Goal: Use online tool/utility: Utilize a website feature to perform a specific function

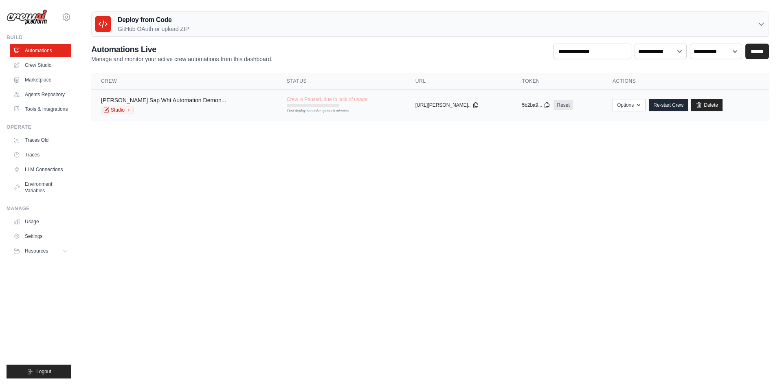
click at [154, 99] on link "[PERSON_NAME] Sap Wht Automation Demon..." at bounding box center [163, 100] width 125 height 7
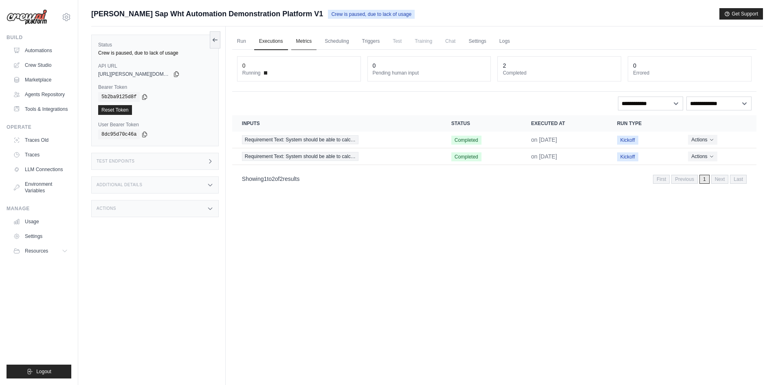
click at [306, 43] on link "Metrics" at bounding box center [304, 41] width 26 height 17
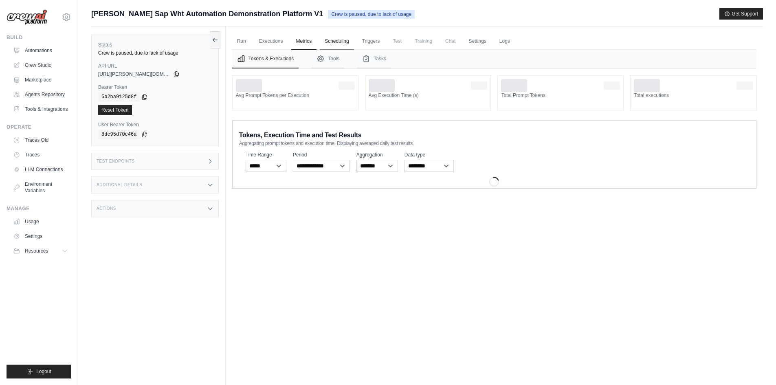
click at [336, 34] on link "Scheduling" at bounding box center [337, 41] width 34 height 17
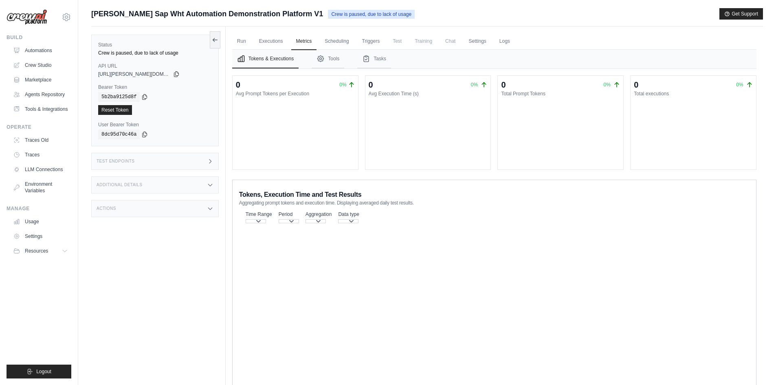
scroll to position [35, 0]
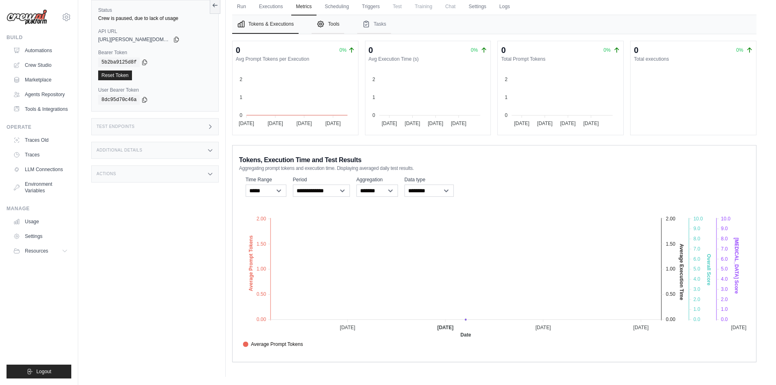
click at [331, 20] on button "Tools" at bounding box center [328, 24] width 33 height 19
click at [374, 21] on button "Tasks" at bounding box center [374, 24] width 34 height 19
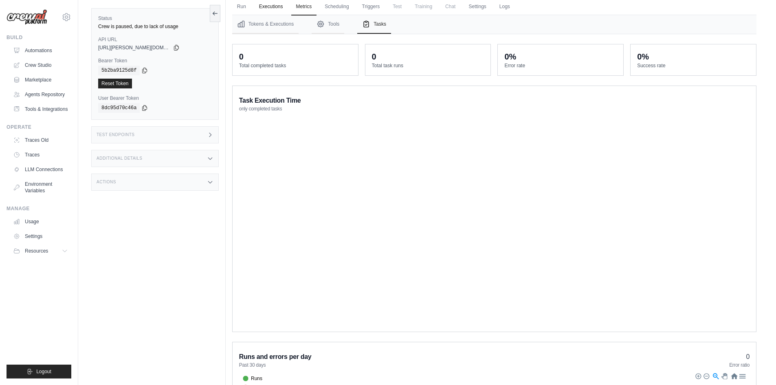
click at [264, 7] on link "Executions" at bounding box center [271, 6] width 34 height 17
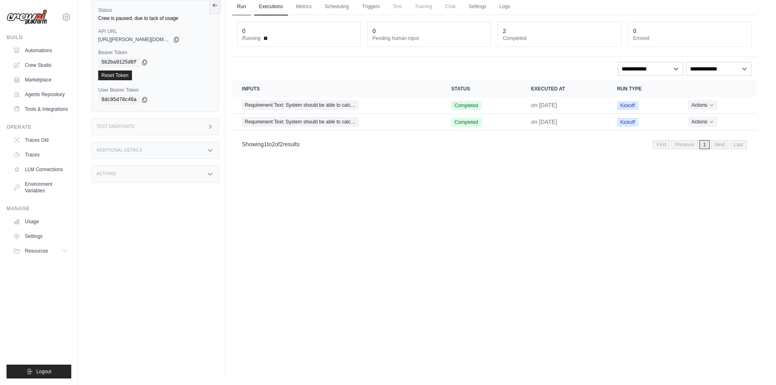
click at [245, 4] on link "Run" at bounding box center [241, 6] width 19 height 17
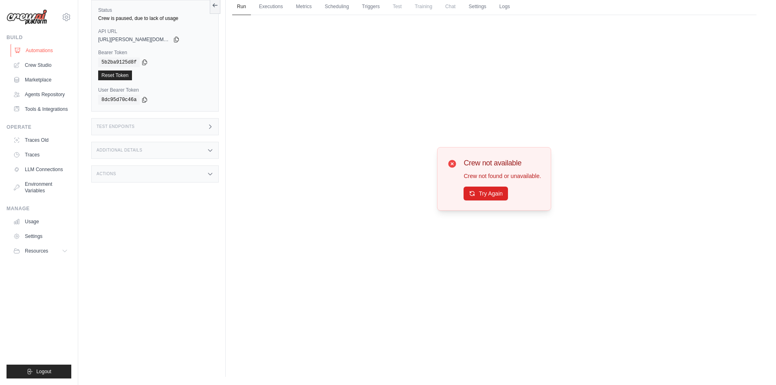
click at [45, 46] on link "Automations" at bounding box center [42, 50] width 62 height 13
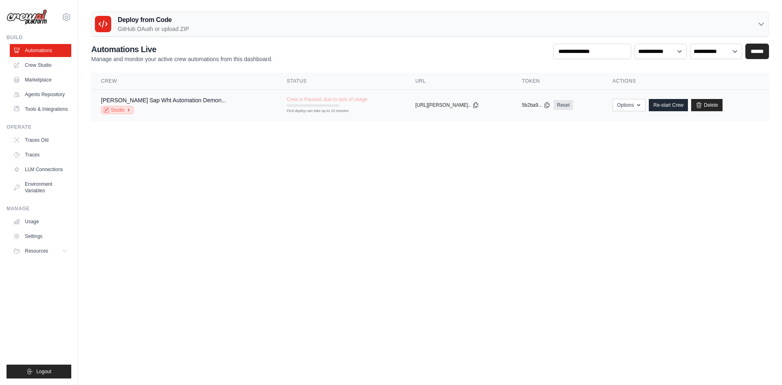
click at [114, 109] on link "Studio" at bounding box center [117, 110] width 33 height 8
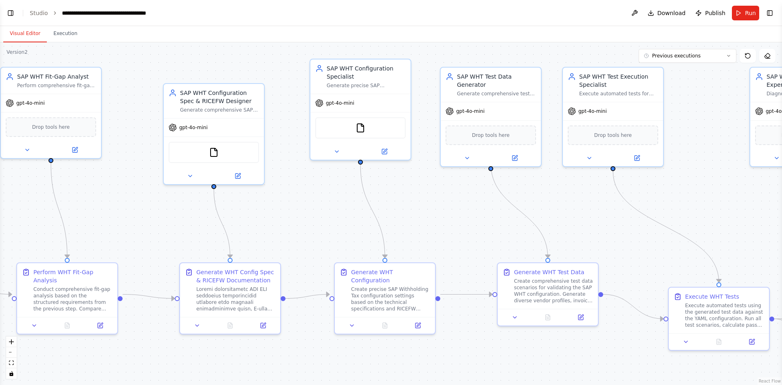
scroll to position [5016, 0]
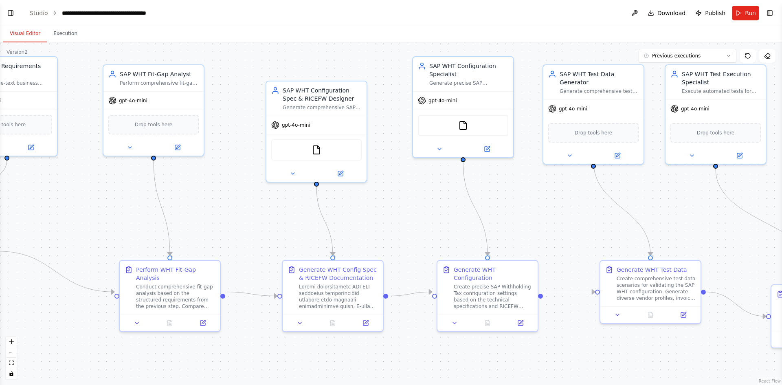
drag, startPoint x: 131, startPoint y: 200, endPoint x: 233, endPoint y: 197, distance: 102.7
click at [233, 197] on div ".deletable-edge-delete-btn { width: 20px; height: 20px; border: 0px solid #ffff…" at bounding box center [391, 213] width 782 height 343
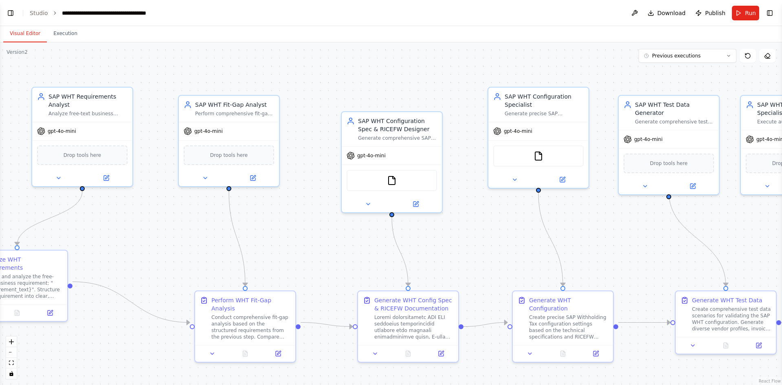
drag, startPoint x: 75, startPoint y: 183, endPoint x: 150, endPoint y: 214, distance: 81.3
click at [150, 214] on div ".deletable-edge-delete-btn { width: 20px; height: 20px; border: 0px solid #ffff…" at bounding box center [391, 213] width 782 height 343
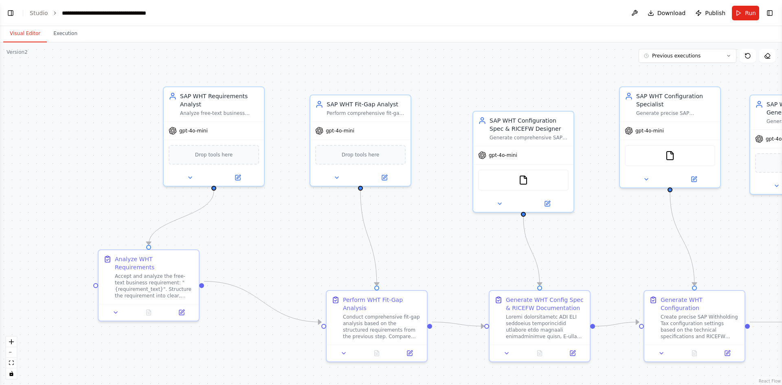
drag, startPoint x: 132, startPoint y: 225, endPoint x: 264, endPoint y: 225, distance: 131.6
click at [264, 225] on div ".deletable-edge-delete-btn { width: 20px; height: 20px; border: 0px solid #ffff…" at bounding box center [391, 213] width 782 height 343
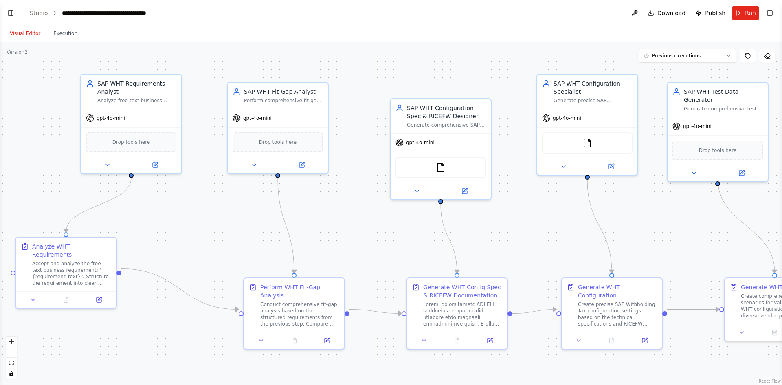
drag, startPoint x: 284, startPoint y: 233, endPoint x: 201, endPoint y: 220, distance: 83.6
click at [201, 220] on div ".deletable-edge-delete-btn { width: 20px; height: 20px; border: 0px solid #ffff…" at bounding box center [391, 213] width 782 height 343
click at [107, 165] on icon at bounding box center [107, 163] width 7 height 7
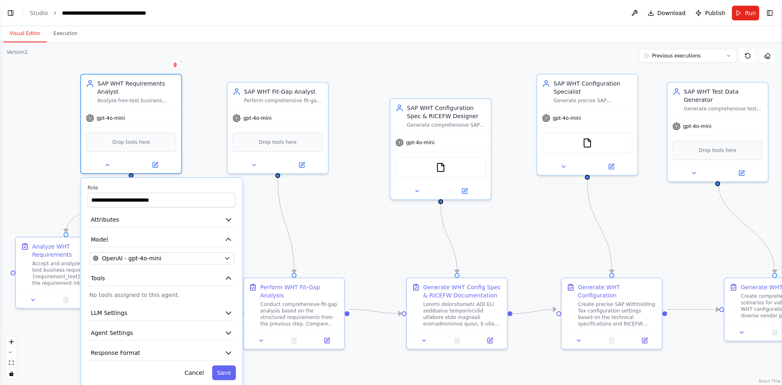
click at [305, 220] on div ".deletable-edge-delete-btn { width: 20px; height: 20px; border: 0px solid #ffff…" at bounding box center [391, 213] width 782 height 343
click at [201, 369] on button "Cancel" at bounding box center [194, 372] width 29 height 15
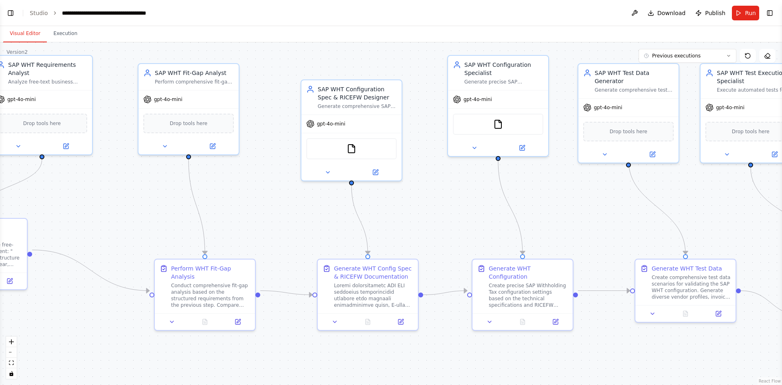
drag, startPoint x: 372, startPoint y: 248, endPoint x: 281, endPoint y: 229, distance: 92.8
click at [281, 229] on div ".deletable-edge-delete-btn { width: 20px; height: 20px; border: 0px solid #ffff…" at bounding box center [391, 213] width 782 height 343
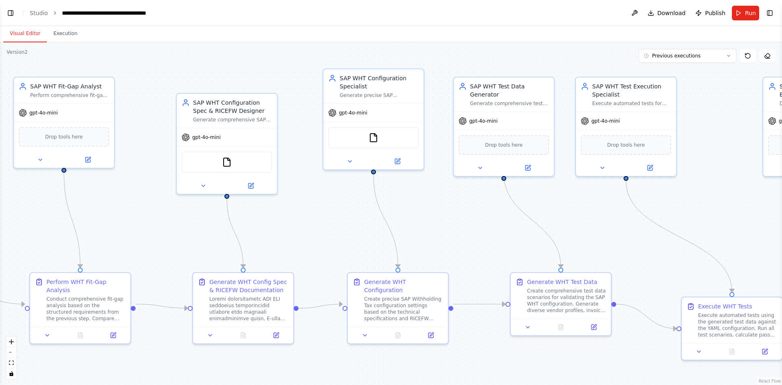
drag, startPoint x: 417, startPoint y: 211, endPoint x: 281, endPoint y: 226, distance: 136.1
click at [281, 226] on div ".deletable-edge-delete-btn { width: 20px; height: 20px; border: 0px solid #ffff…" at bounding box center [391, 213] width 782 height 343
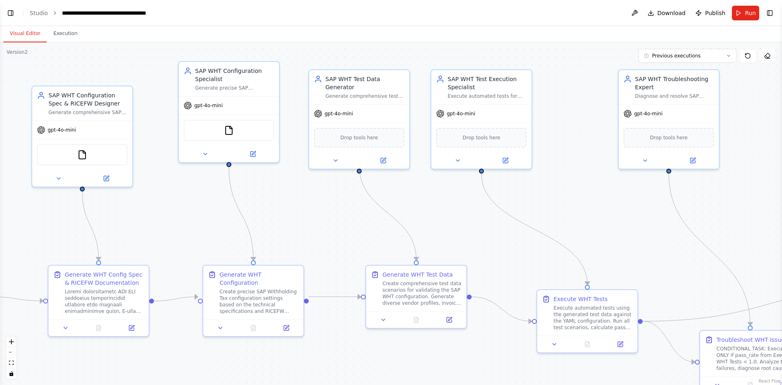
drag, startPoint x: 429, startPoint y: 234, endPoint x: 235, endPoint y: 226, distance: 193.6
click at [235, 226] on div ".deletable-edge-delete-btn { width: 20px; height: 20px; border: 0px solid #ffff…" at bounding box center [391, 213] width 782 height 343
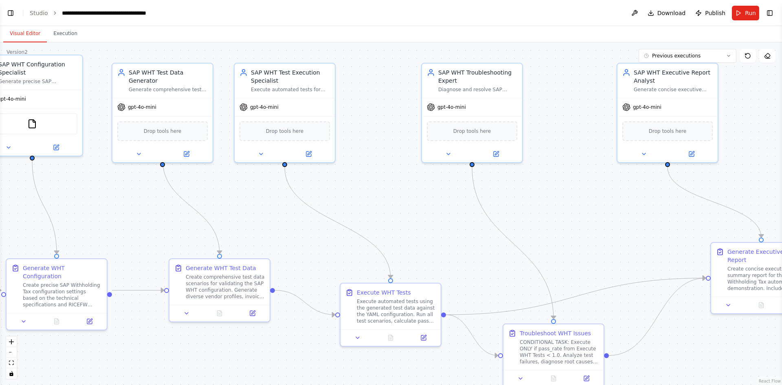
drag, startPoint x: 367, startPoint y: 208, endPoint x: 185, endPoint y: 194, distance: 183.4
click at [185, 194] on div ".deletable-edge-delete-btn { width: 20px; height: 20px; border: 0px solid #ffff…" at bounding box center [391, 213] width 782 height 343
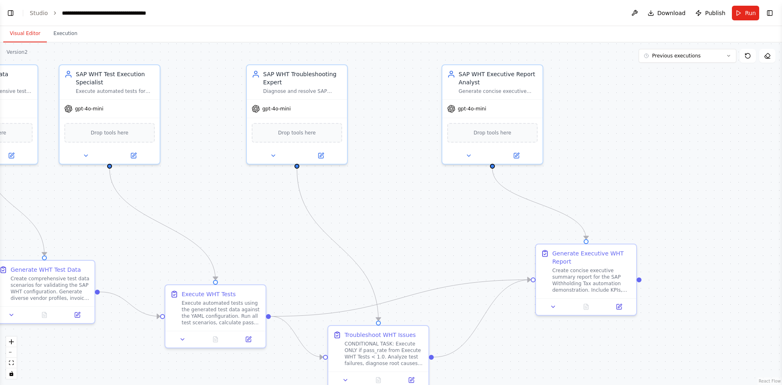
drag, startPoint x: 506, startPoint y: 266, endPoint x: 374, endPoint y: 273, distance: 132.6
click at [374, 273] on div ".deletable-edge-delete-btn { width: 20px; height: 20px; border: 0px solid #ffff…" at bounding box center [391, 213] width 782 height 343
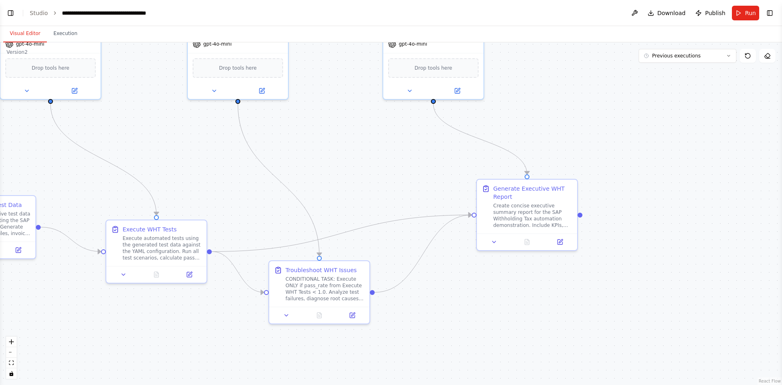
drag, startPoint x: 427, startPoint y: 235, endPoint x: 373, endPoint y: 170, distance: 84.4
click at [373, 170] on div ".deletable-edge-delete-btn { width: 20px; height: 20px; border: 0px solid #ffff…" at bounding box center [391, 213] width 782 height 343
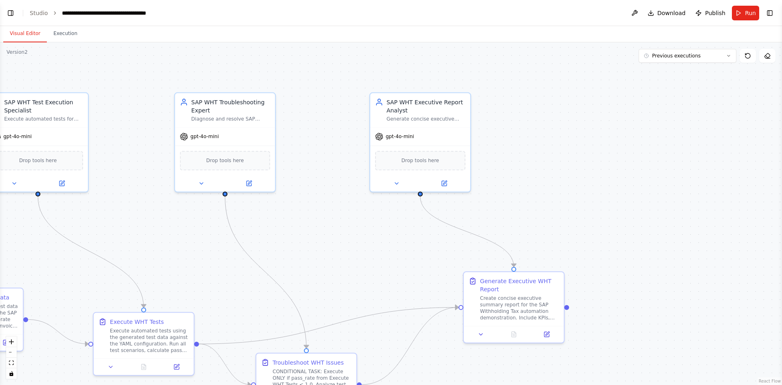
drag, startPoint x: 387, startPoint y: 136, endPoint x: 372, endPoint y: 232, distance: 97.2
click at [372, 232] on div ".deletable-edge-delete-btn { width: 20px; height: 20px; border: 0px solid #ffff…" at bounding box center [391, 213] width 782 height 343
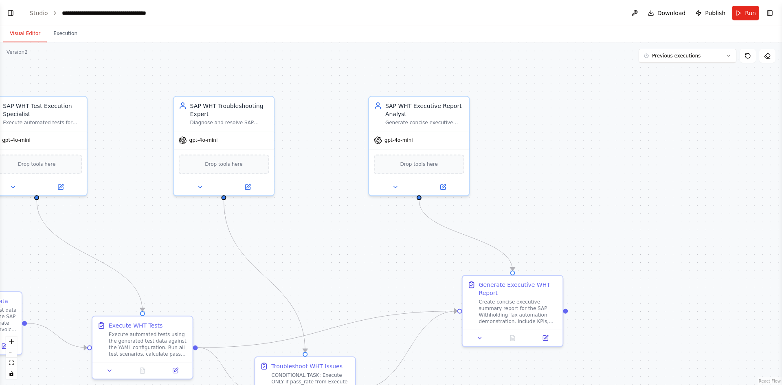
drag, startPoint x: 309, startPoint y: 209, endPoint x: 704, endPoint y: 244, distance: 396.7
click at [704, 244] on div ".deletable-edge-delete-btn { width: 20px; height: 20px; border: 0px solid #ffff…" at bounding box center [391, 213] width 782 height 343
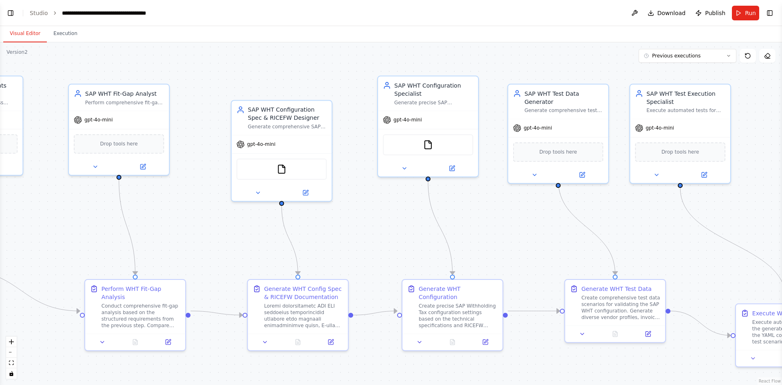
click at [672, 224] on div ".deletable-edge-delete-btn { width: 20px; height: 20px; border: 0px solid #ffff…" at bounding box center [391, 213] width 782 height 343
click at [748, 20] on button "Run" at bounding box center [745, 13] width 27 height 15
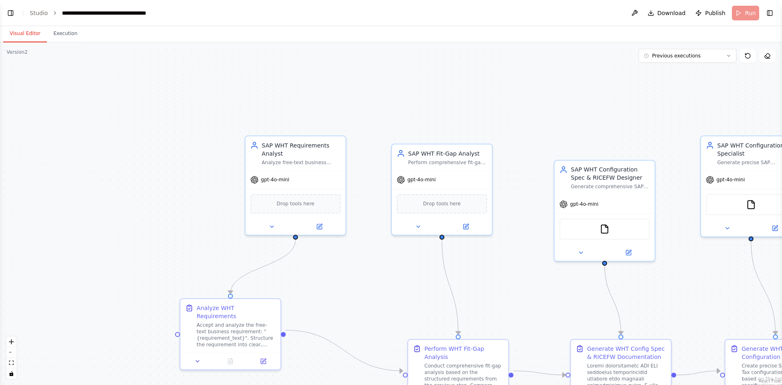
drag, startPoint x: 262, startPoint y: 232, endPoint x: 513, endPoint y: 270, distance: 254.3
click at [544, 275] on div ".deletable-edge-delete-btn { width: 20px; height: 20px; border: 0px solid #ffff…" at bounding box center [391, 213] width 782 height 343
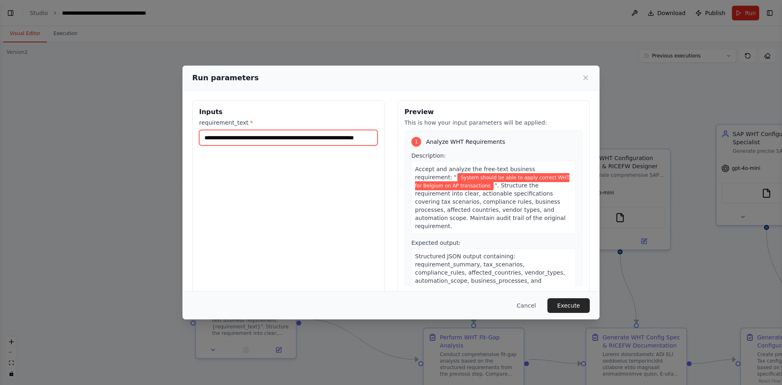
click at [240, 138] on input "**********" at bounding box center [288, 137] width 178 height 15
drag, startPoint x: 320, startPoint y: 138, endPoint x: 422, endPoint y: 142, distance: 102.3
click at [422, 142] on div "**********" at bounding box center [391, 196] width 398 height 193
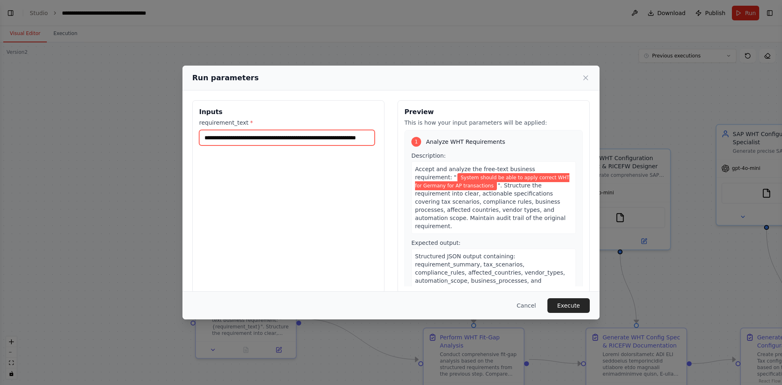
type input "**********"
click at [569, 297] on div "Cancel Execute" at bounding box center [390, 305] width 417 height 28
click at [570, 307] on button "Execute" at bounding box center [568, 305] width 42 height 15
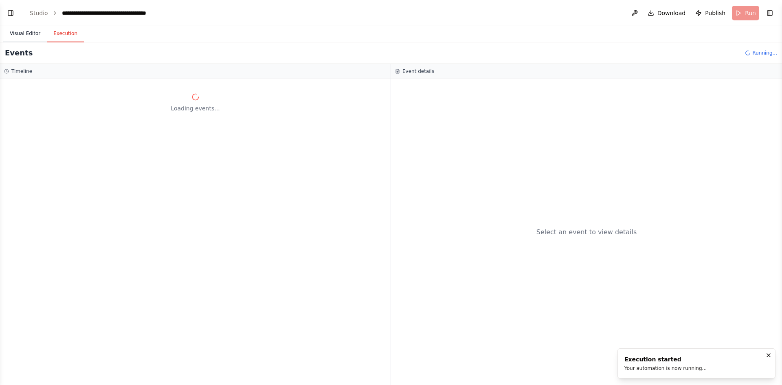
click at [25, 39] on button "Visual Editor" at bounding box center [25, 33] width 44 height 17
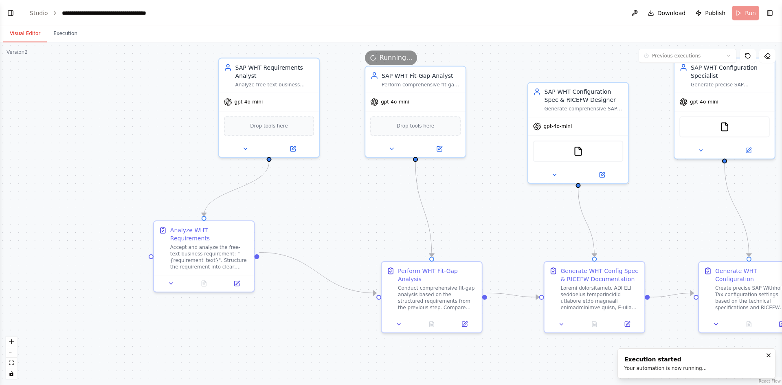
drag, startPoint x: 396, startPoint y: 284, endPoint x: 354, endPoint y: 218, distance: 78.8
click at [354, 218] on div ".deletable-edge-delete-btn { width: 20px; height: 20px; border: 0px solid #ffff…" at bounding box center [391, 213] width 782 height 343
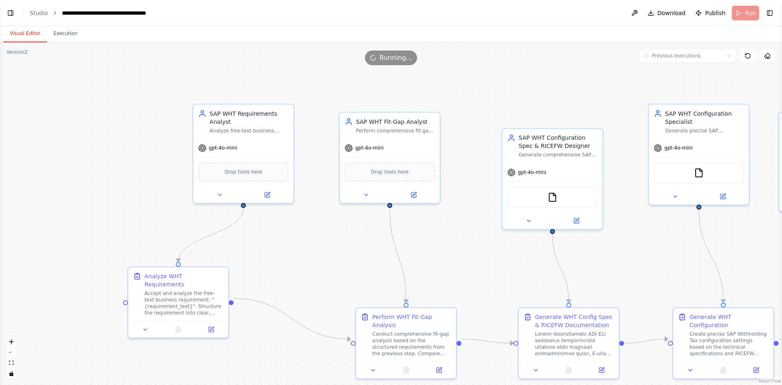
drag, startPoint x: 326, startPoint y: 181, endPoint x: 301, endPoint y: 227, distance: 52.5
click at [301, 227] on div ".deletable-edge-delete-btn { width: 20px; height: 20px; border: 0px solid #ffff…" at bounding box center [391, 213] width 782 height 343
click at [225, 204] on div ".deletable-edge-delete-btn { width: 20px; height: 20px; border: 0px solid #ffff…" at bounding box center [391, 213] width 782 height 343
click at [220, 193] on icon at bounding box center [219, 193] width 3 height 2
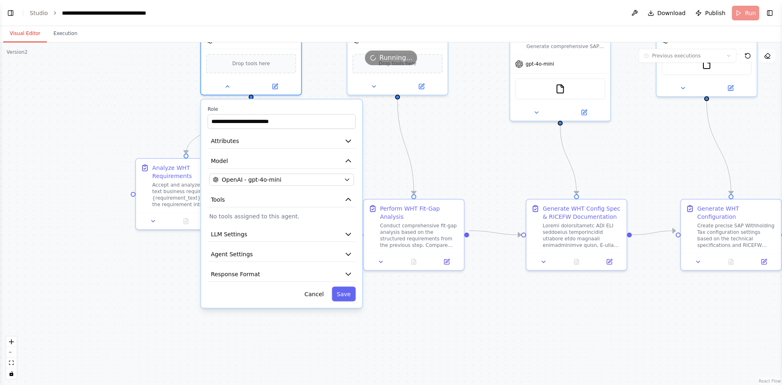
drag, startPoint x: 484, startPoint y: 244, endPoint x: 493, endPoint y: 132, distance: 111.9
click at [493, 132] on div ".deletable-edge-delete-btn { width: 20px; height: 20px; border: 0px solid #ffff…" at bounding box center [391, 213] width 782 height 343
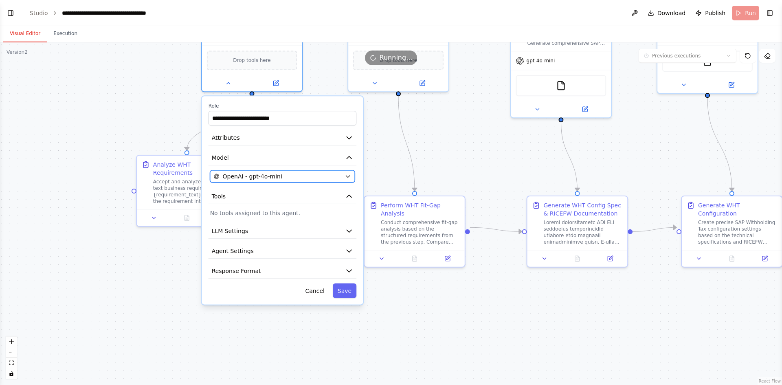
click at [307, 178] on div "OpenAI - gpt-4o-mini" at bounding box center [278, 176] width 128 height 8
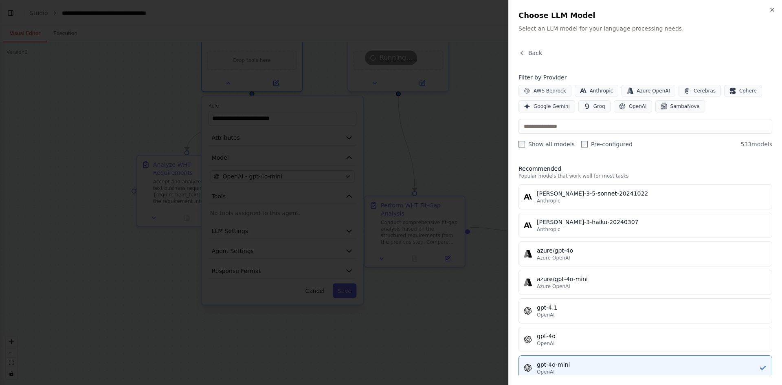
click at [316, 290] on div at bounding box center [391, 192] width 782 height 385
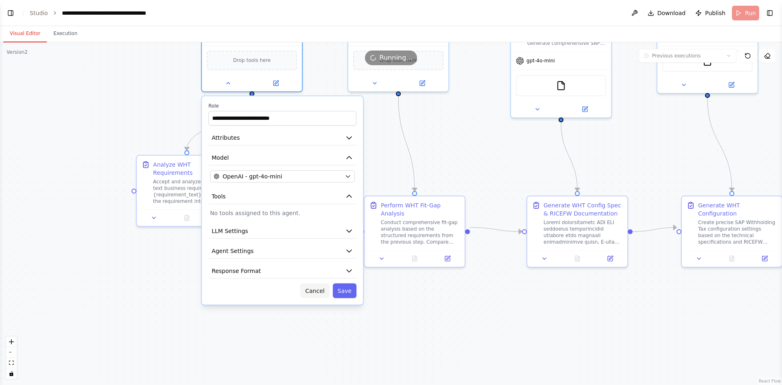
click at [316, 290] on button "Cancel" at bounding box center [315, 291] width 29 height 15
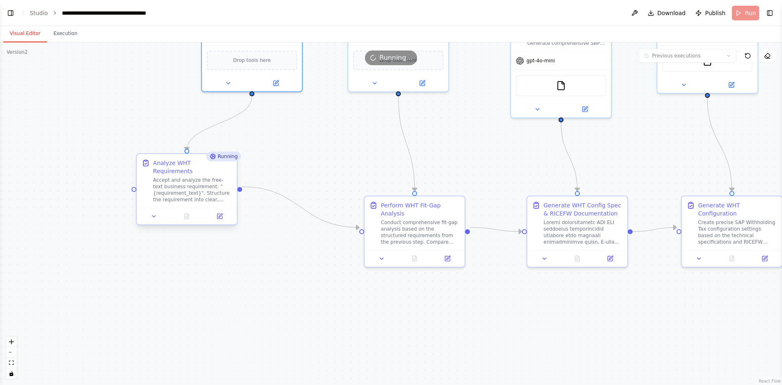
click at [152, 215] on div at bounding box center [187, 216] width 100 height 17
click at [152, 213] on icon at bounding box center [154, 216] width 7 height 7
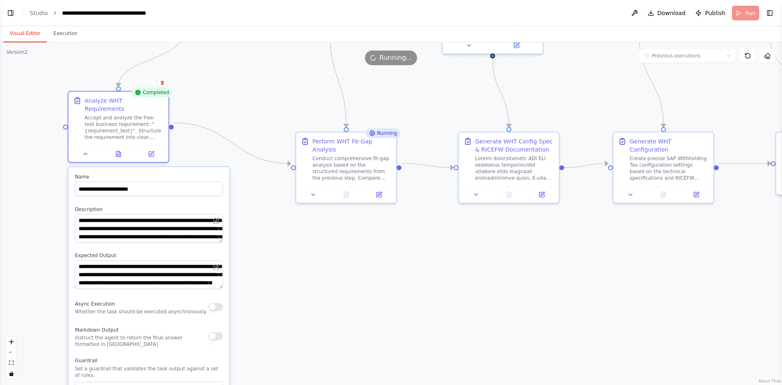
drag, startPoint x: 442, startPoint y: 340, endPoint x: 374, endPoint y: 276, distance: 93.7
click at [374, 276] on div ".deletable-edge-delete-btn { width: 20px; height: 20px; border: 0px solid #ffff…" at bounding box center [391, 213] width 782 height 343
click at [113, 147] on button at bounding box center [118, 152] width 35 height 10
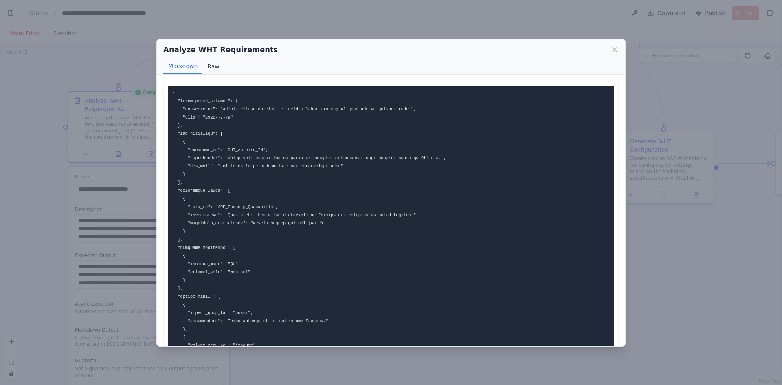
click at [209, 63] on button "Raw" at bounding box center [213, 66] width 22 height 15
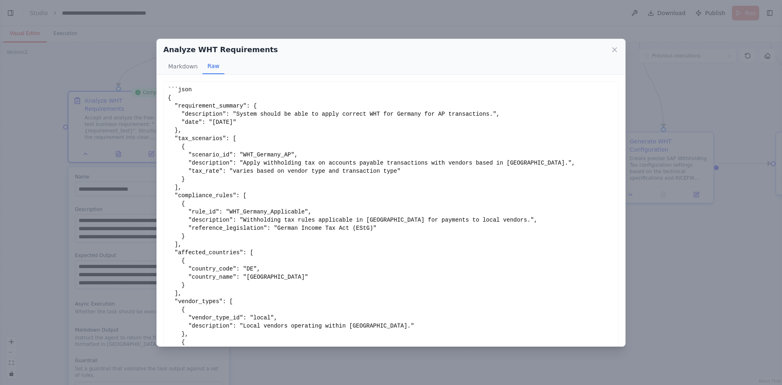
scroll to position [27, 0]
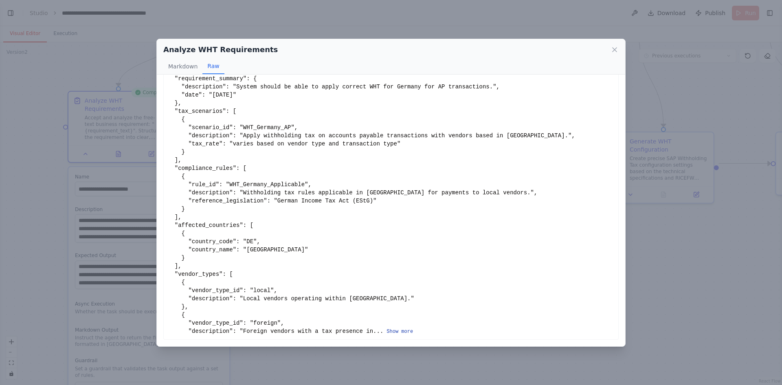
click at [394, 333] on button "Show more" at bounding box center [400, 331] width 26 height 7
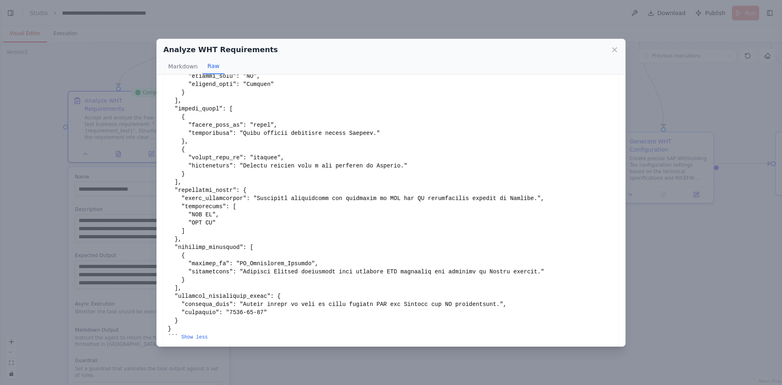
scroll to position [198, 0]
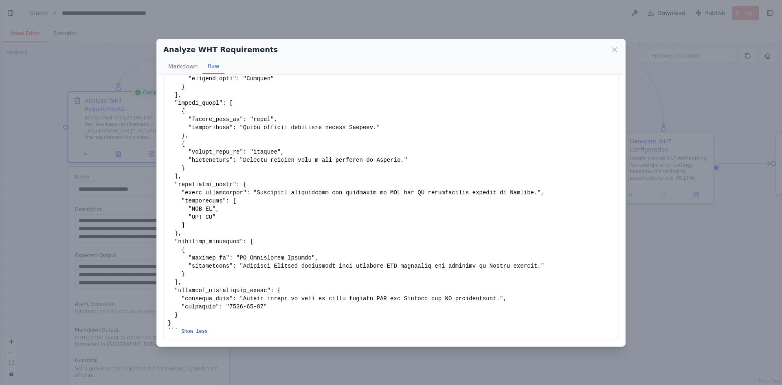
click at [191, 333] on button "Show less" at bounding box center [194, 331] width 26 height 7
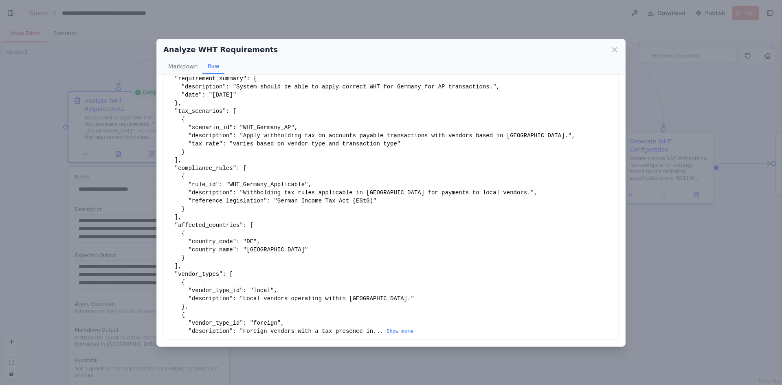
scroll to position [27, 0]
click at [615, 46] on icon at bounding box center [615, 50] width 8 height 8
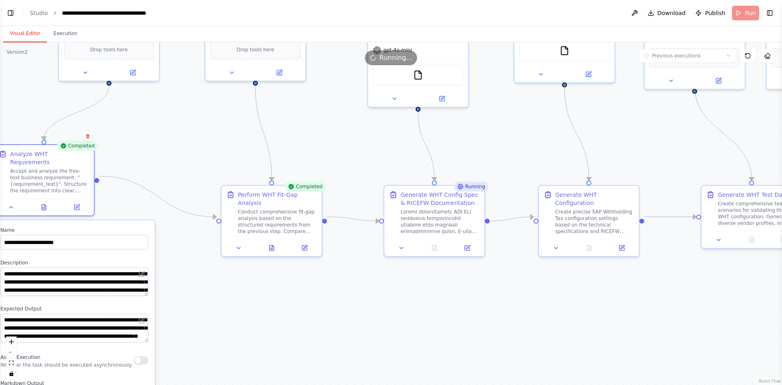
drag, startPoint x: 383, startPoint y: 270, endPoint x: 304, endPoint y: 325, distance: 96.6
click at [304, 325] on div ".deletable-edge-delete-btn { width: 20px; height: 20px; border: 0px solid #ffff…" at bounding box center [391, 213] width 782 height 343
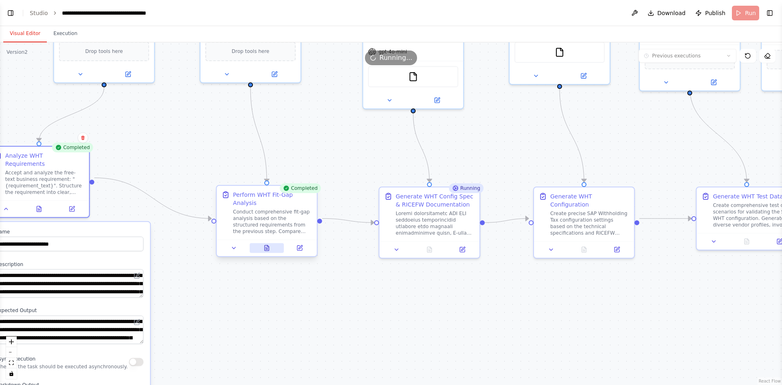
click at [270, 243] on button at bounding box center [267, 248] width 35 height 10
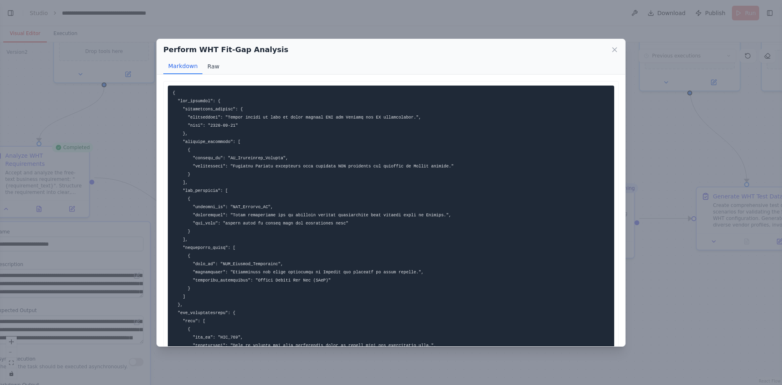
click at [213, 64] on button "Raw" at bounding box center [213, 66] width 22 height 15
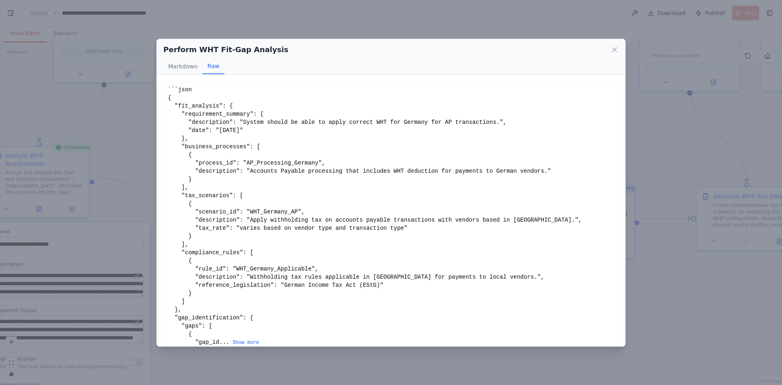
scroll to position [11, 0]
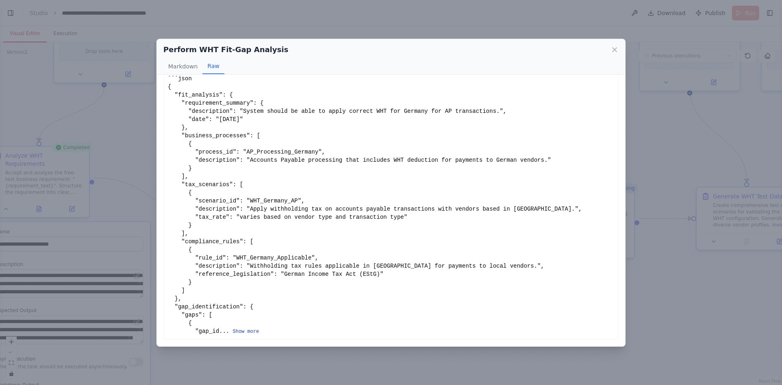
click at [235, 332] on button "Show more" at bounding box center [246, 331] width 26 height 7
click at [239, 330] on button "Show more" at bounding box center [246, 331] width 26 height 7
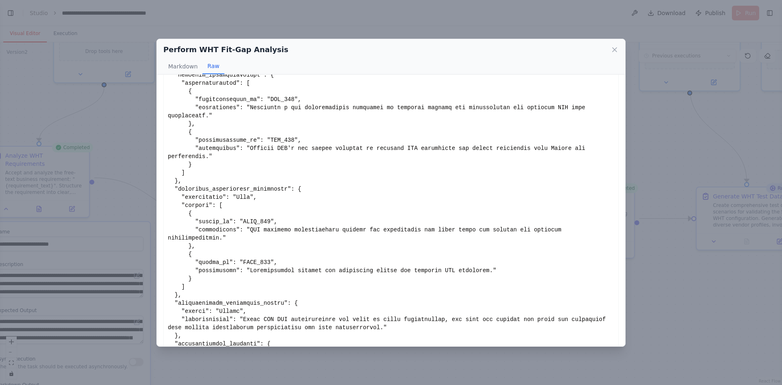
scroll to position [456, 0]
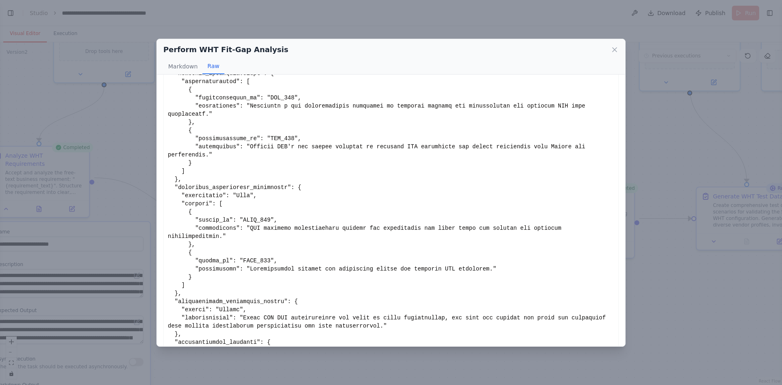
click at [409, 364] on div "Perform WHT Fit-Gap Analysis Markdown Raw Show less Not valid JSON" at bounding box center [391, 192] width 782 height 385
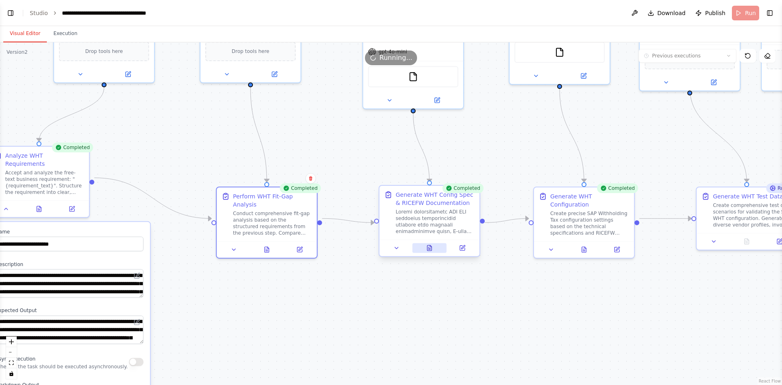
click at [429, 247] on icon at bounding box center [429, 247] width 4 height 5
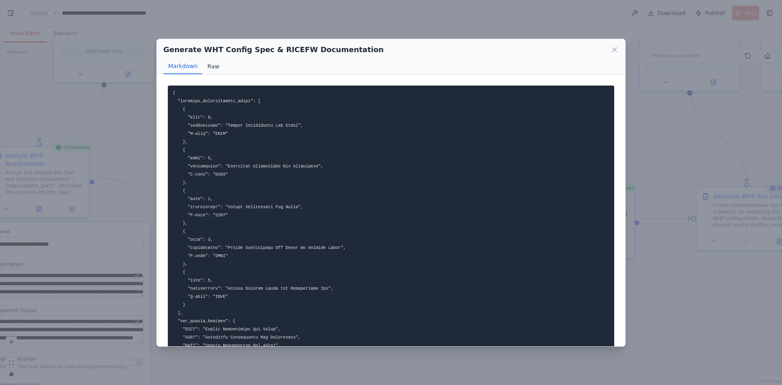
click at [209, 66] on button "Raw" at bounding box center [213, 66] width 22 height 15
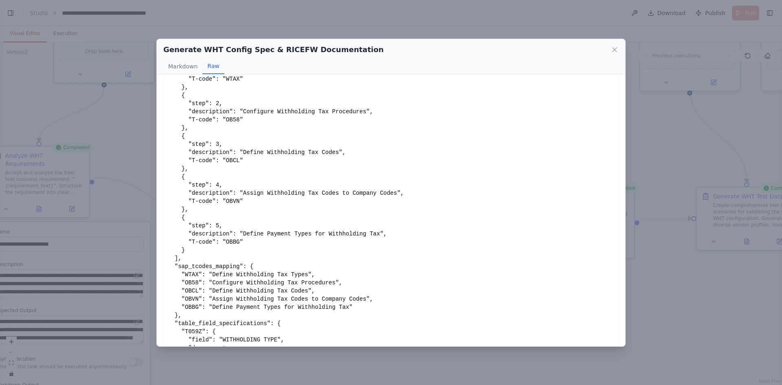
scroll to position [76, 0]
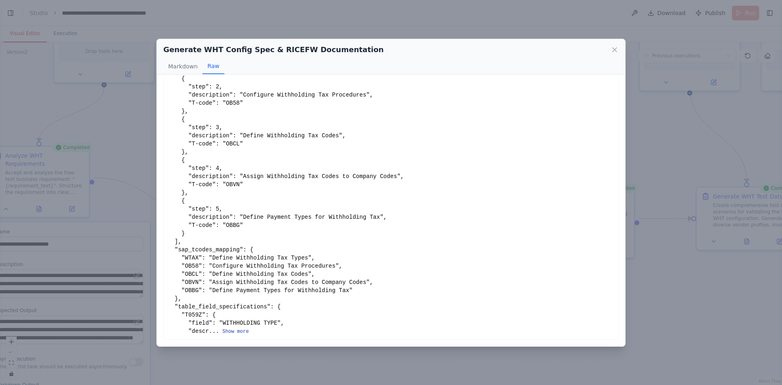
click at [229, 332] on button "Show more" at bounding box center [235, 331] width 26 height 7
click at [233, 329] on button "Show more" at bounding box center [235, 331] width 26 height 7
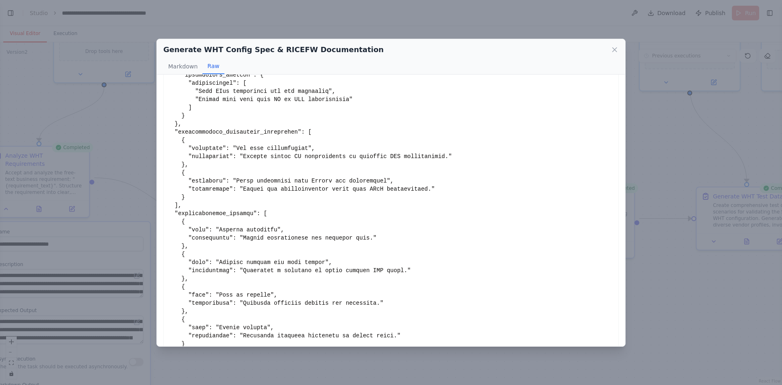
scroll to position [1127, 0]
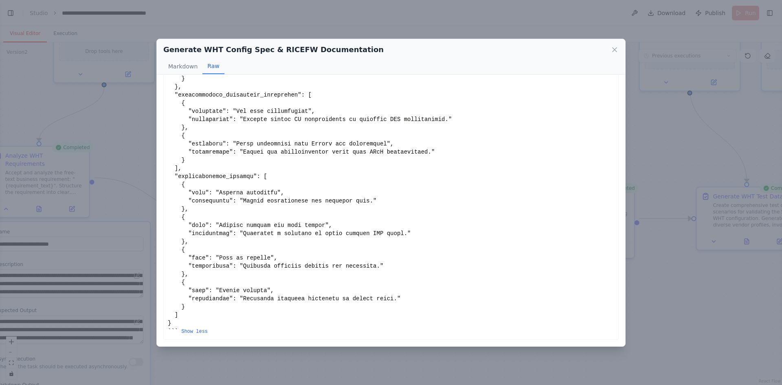
click at [231, 369] on div "Generate WHT Config Spec & RICEFW Documentation Markdown Raw Show less Not vali…" at bounding box center [391, 192] width 782 height 385
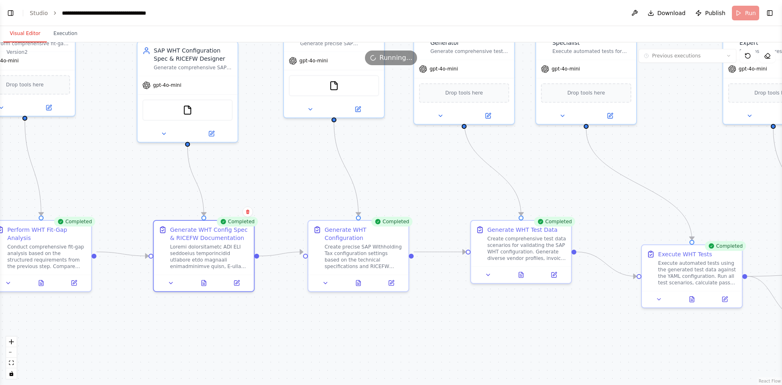
drag, startPoint x: 548, startPoint y: 295, endPoint x: 352, endPoint y: 325, distance: 199.0
click at [352, 325] on div ".deletable-edge-delete-btn { width: 20px; height: 20px; border: 0px solid #ffff…" at bounding box center [391, 213] width 782 height 343
click at [360, 279] on icon at bounding box center [358, 281] width 4 height 5
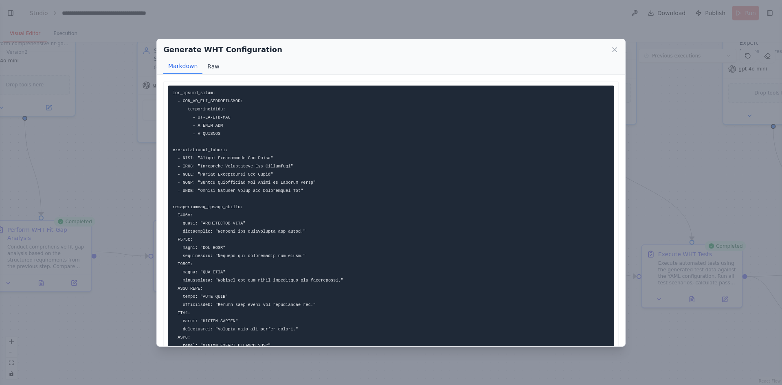
click at [209, 63] on button "Raw" at bounding box center [213, 66] width 22 height 15
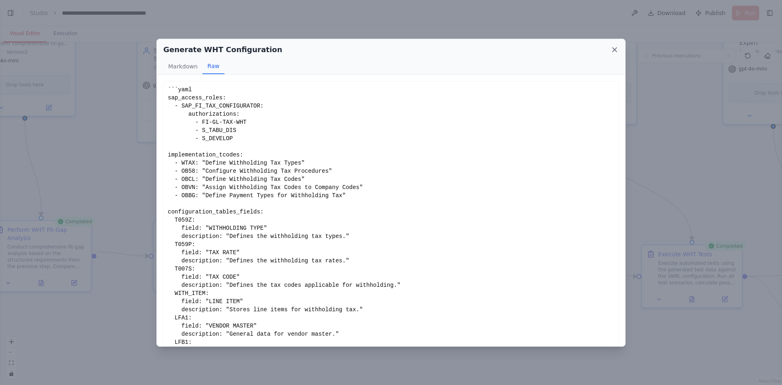
click at [613, 51] on icon at bounding box center [615, 50] width 4 height 4
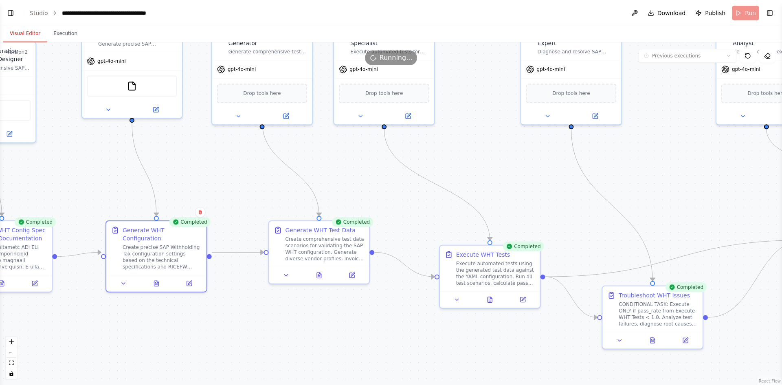
drag, startPoint x: 446, startPoint y: 331, endPoint x: 244, endPoint y: 331, distance: 202.5
click at [244, 331] on div ".deletable-edge-delete-btn { width: 20px; height: 20px; border: 0px solid #ffff…" at bounding box center [391, 213] width 782 height 343
click at [315, 282] on div "Generate WHT Test Data Create comprehensive test data scenarios for validating …" at bounding box center [319, 250] width 102 height 64
click at [317, 274] on icon at bounding box center [319, 272] width 4 height 5
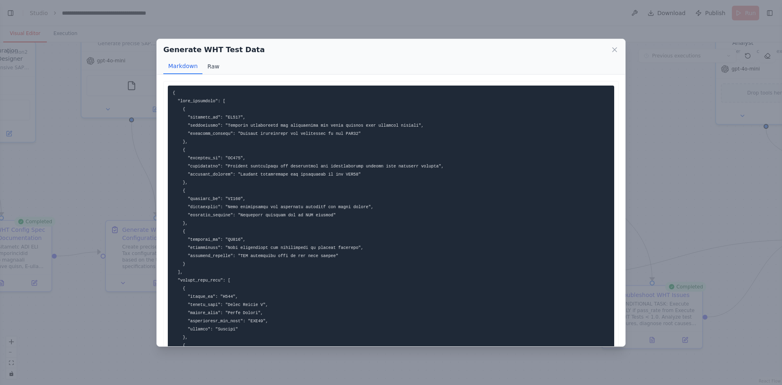
click at [213, 69] on button "Raw" at bounding box center [213, 66] width 22 height 15
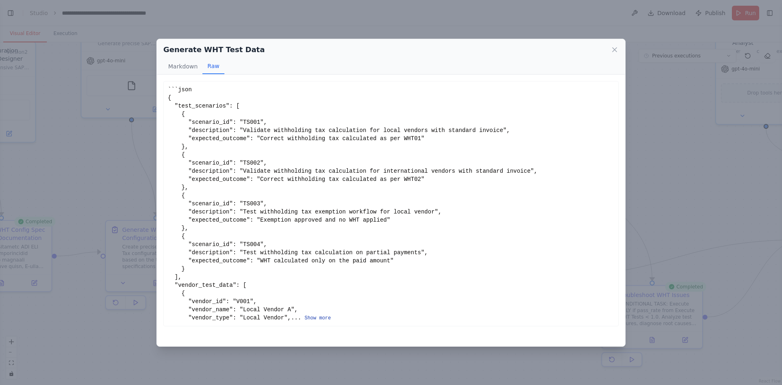
click at [305, 321] on button "Show more" at bounding box center [318, 318] width 26 height 7
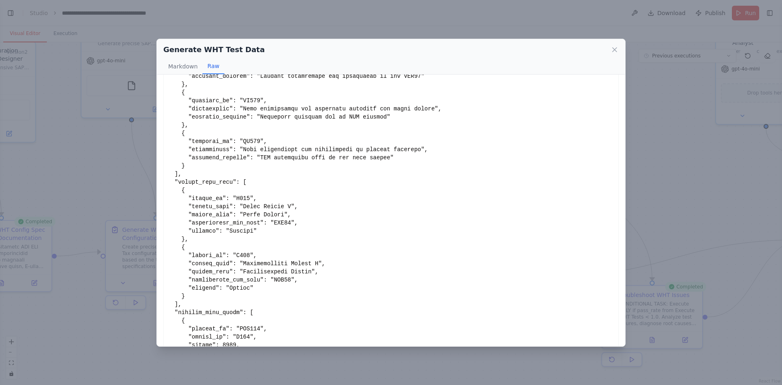
scroll to position [119, 0]
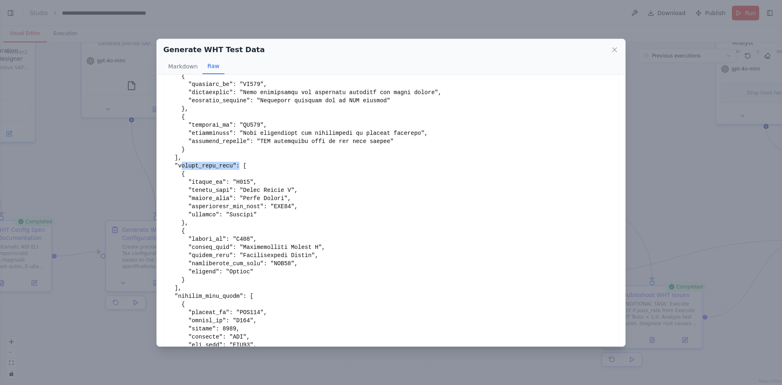
drag, startPoint x: 232, startPoint y: 169, endPoint x: 180, endPoint y: 166, distance: 52.6
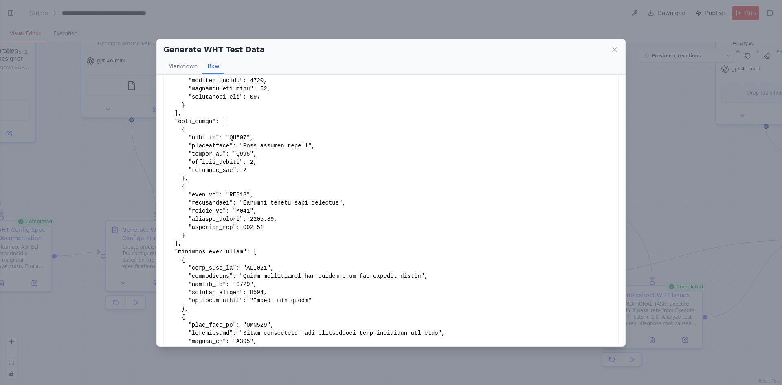
scroll to position [767, 0]
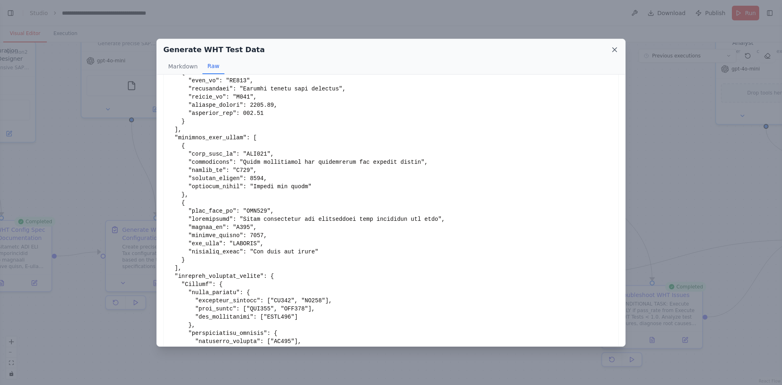
click at [615, 48] on icon at bounding box center [615, 50] width 4 height 4
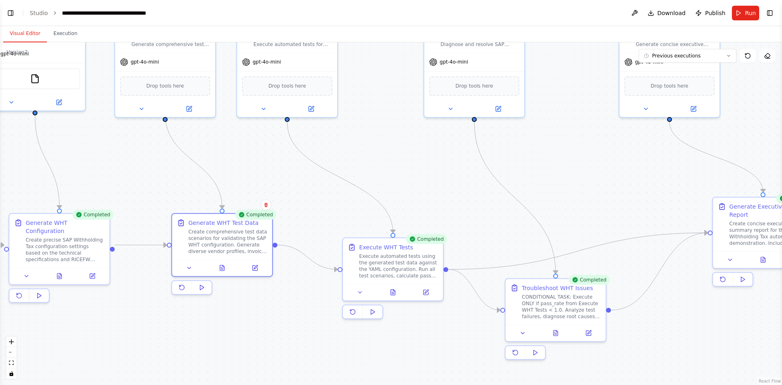
drag, startPoint x: 347, startPoint y: 328, endPoint x: 228, endPoint y: 314, distance: 120.6
click at [228, 314] on div ".deletable-edge-delete-btn { width: 20px; height: 20px; border: 0px solid #ffff…" at bounding box center [391, 213] width 782 height 343
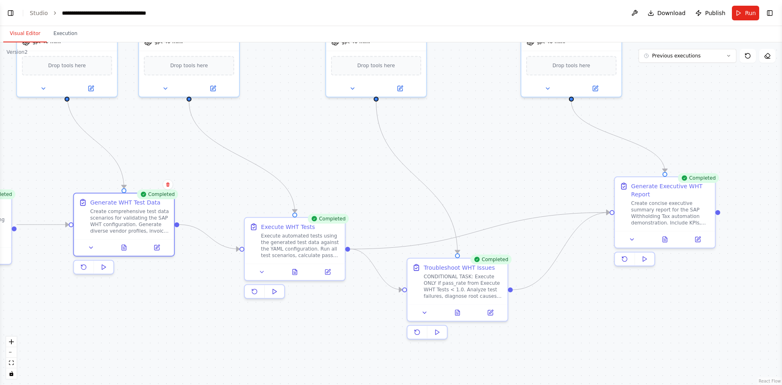
drag, startPoint x: 404, startPoint y: 349, endPoint x: 329, endPoint y: 336, distance: 76.1
click at [329, 336] on div ".deletable-edge-delete-btn { width: 20px; height: 20px; border: 0px solid #ffff…" at bounding box center [391, 213] width 782 height 343
click at [294, 272] on icon at bounding box center [295, 272] width 2 height 0
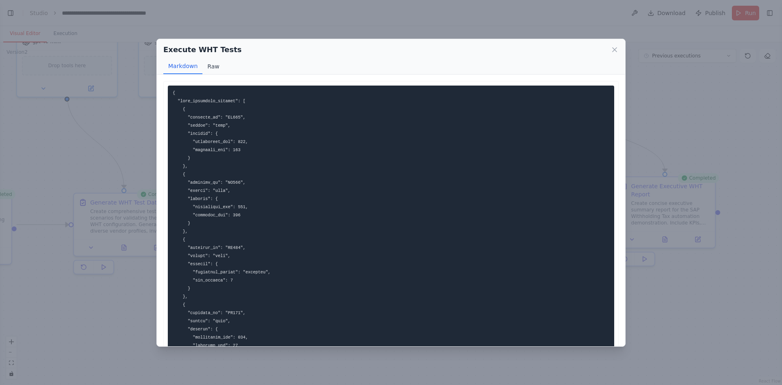
click at [213, 68] on button "Raw" at bounding box center [213, 66] width 22 height 15
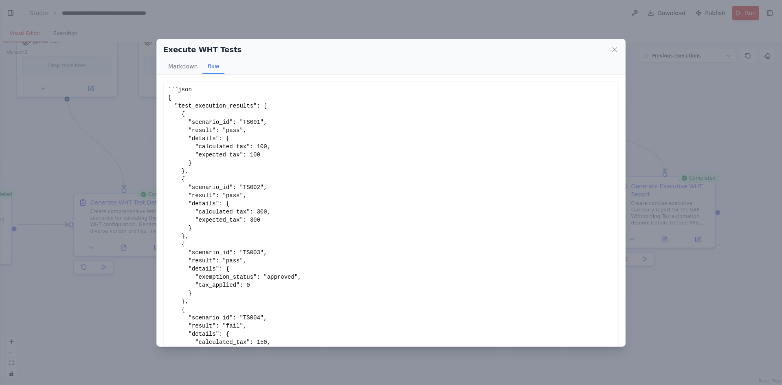
click at [259, 154] on div "```json { "test_execution_results": [ { "scenario_id": "TS001", "result": "pass…" at bounding box center [391, 277] width 446 height 383
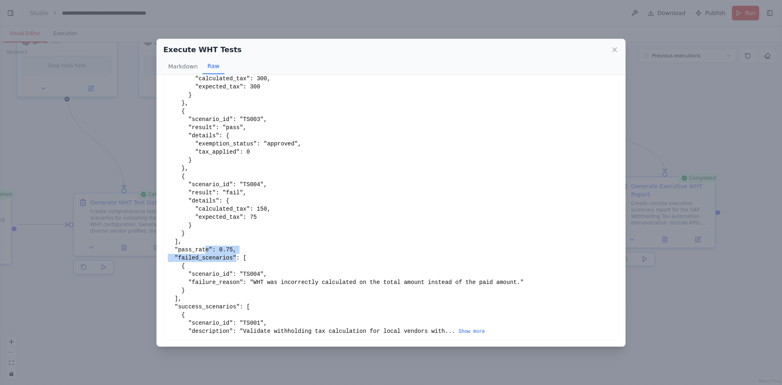
drag, startPoint x: 230, startPoint y: 255, endPoint x: 213, endPoint y: 253, distance: 16.5
click at [202, 251] on div "```json { "test_execution_results": [ { "scenario_id": "TS001", "result": "pass…" at bounding box center [391, 143] width 446 height 383
click at [298, 222] on div "```json { "test_execution_results": [ { "scenario_id": "TS001", "result": "pass…" at bounding box center [391, 143] width 446 height 383
drag, startPoint x: 240, startPoint y: 193, endPoint x: 236, endPoint y: 198, distance: 6.6
click at [195, 186] on div "```json { "test_execution_results": [ { "scenario_id": "TS001", "result": "pass…" at bounding box center [391, 143] width 446 height 383
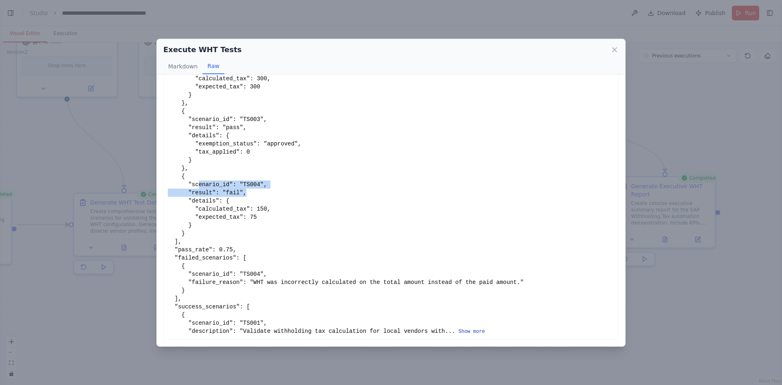
click at [459, 332] on button "Show more" at bounding box center [472, 331] width 26 height 7
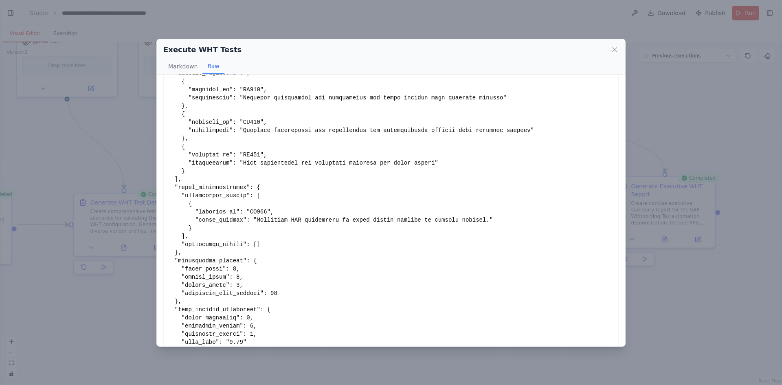
scroll to position [402, 0]
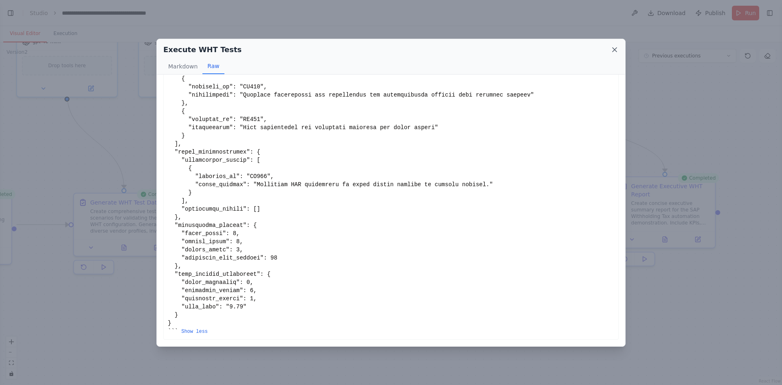
click at [613, 53] on icon at bounding box center [615, 50] width 8 height 8
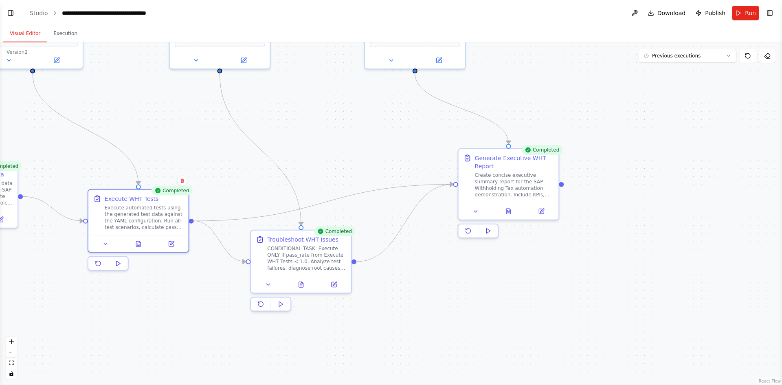
drag, startPoint x: 556, startPoint y: 304, endPoint x: 400, endPoint y: 276, distance: 158.9
click at [400, 276] on div ".deletable-edge-delete-btn { width: 20px; height: 20px; border: 0px solid #ffff…" at bounding box center [391, 213] width 782 height 343
drag, startPoint x: 429, startPoint y: 297, endPoint x: 519, endPoint y: 338, distance: 99.2
click at [519, 338] on div ".deletable-edge-delete-btn { width: 20px; height: 20px; border: 0px solid #ffff…" at bounding box center [391, 213] width 782 height 343
